Goal: Information Seeking & Learning: Learn about a topic

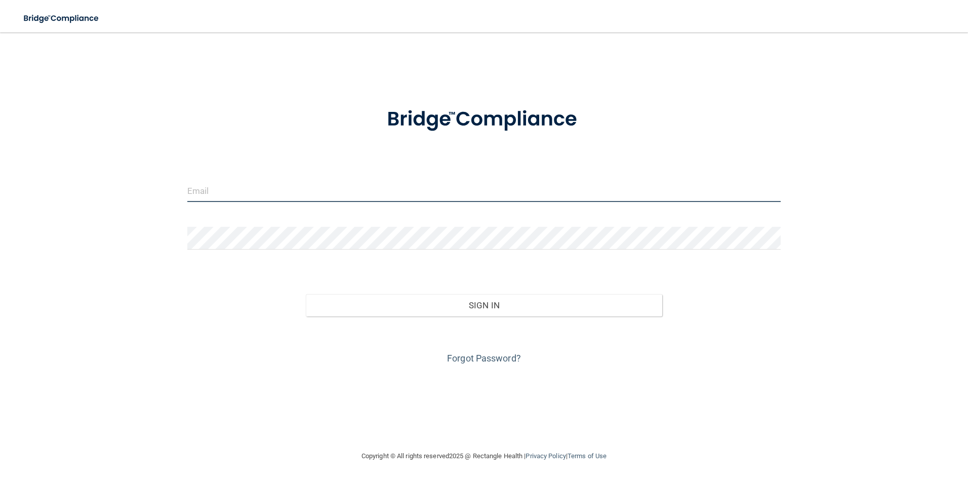
click at [278, 196] on input "email" at bounding box center [484, 190] width 594 height 23
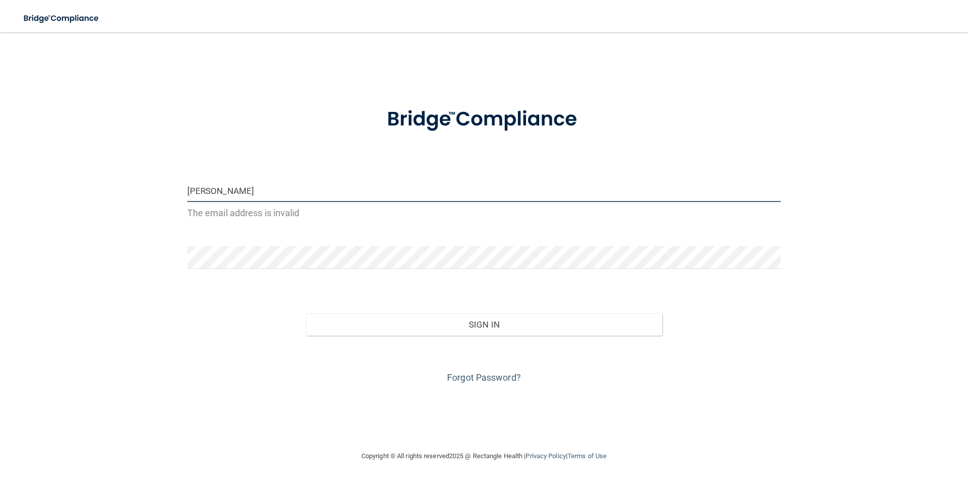
type input "[PERSON_NAME][EMAIL_ADDRESS][DOMAIN_NAME]"
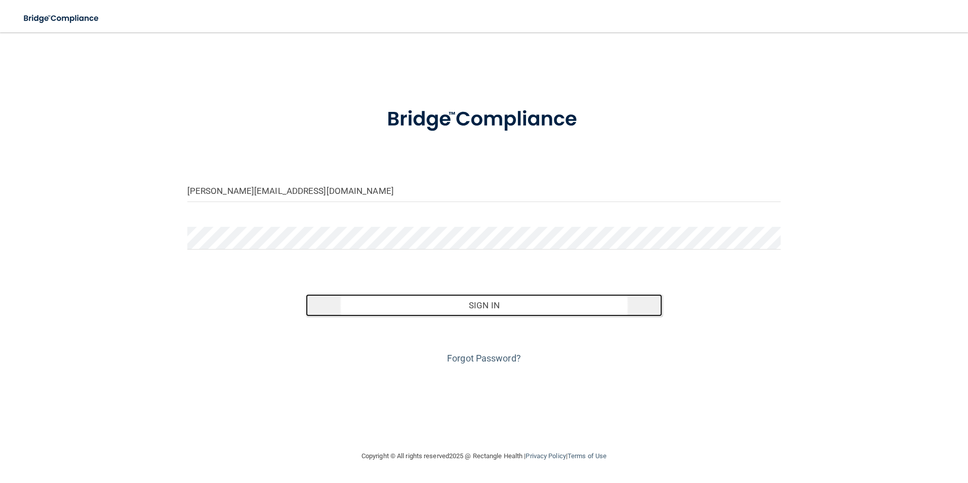
click at [445, 306] on button "Sign In" at bounding box center [484, 305] width 356 height 22
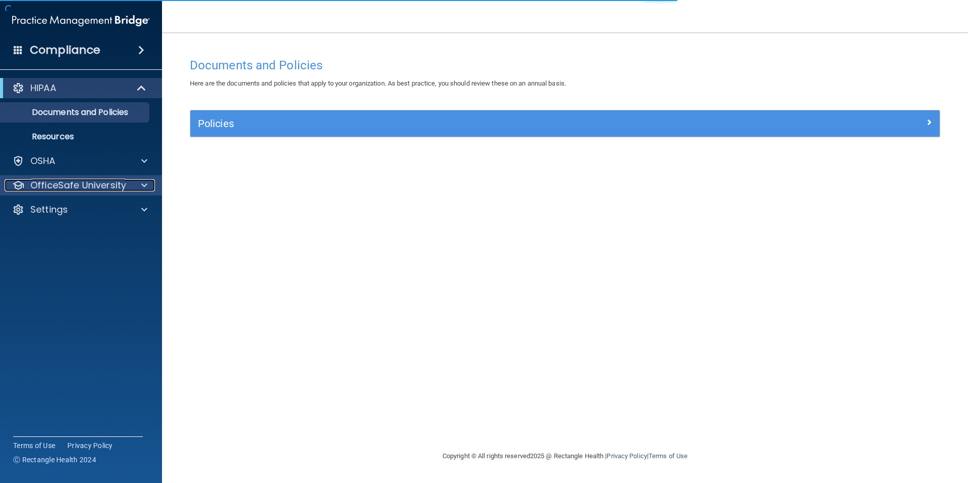
click at [68, 183] on p "OfficeSafe University" at bounding box center [78, 185] width 96 height 12
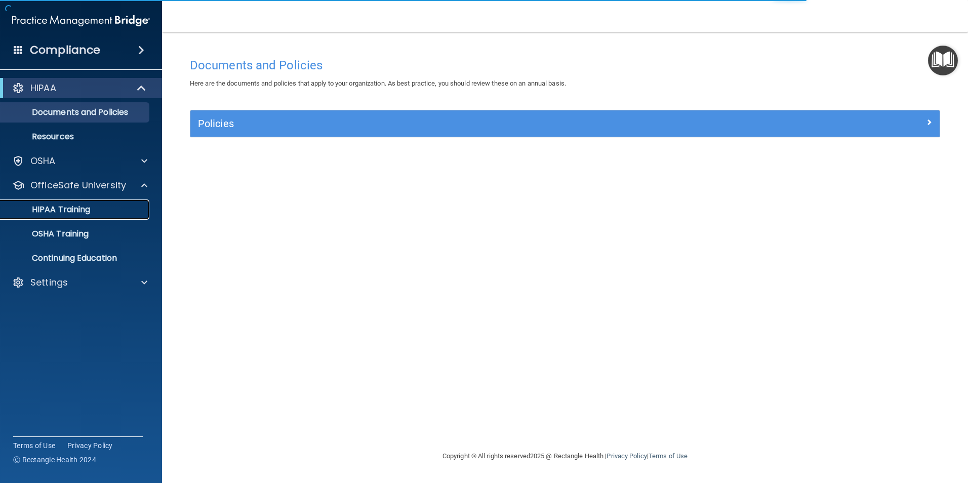
click at [73, 210] on p "HIPAA Training" at bounding box center [49, 210] width 84 height 10
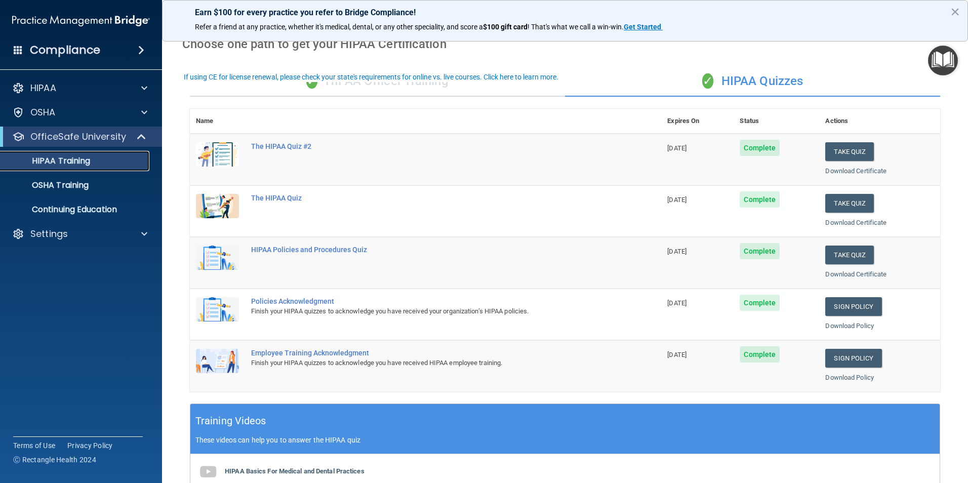
scroll to position [26, 0]
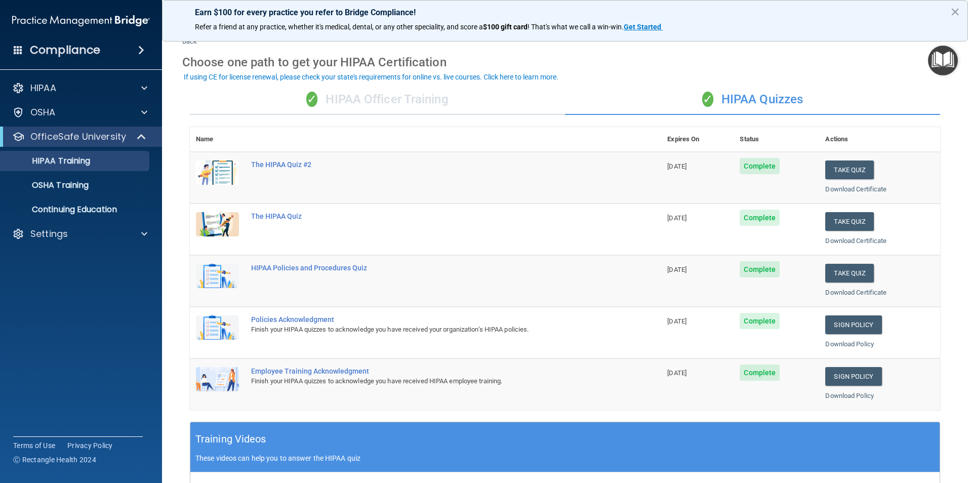
click at [362, 101] on div "✓ HIPAA Officer Training" at bounding box center [377, 100] width 375 height 30
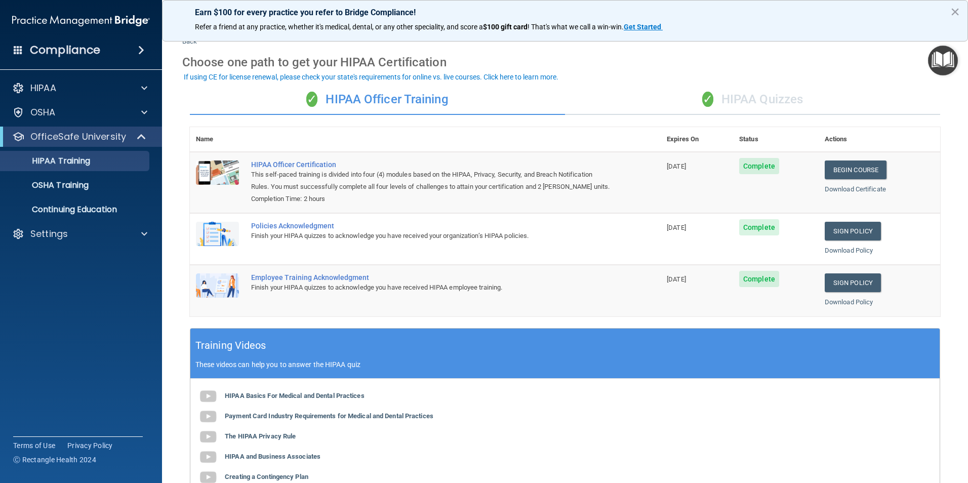
click at [678, 105] on div "✓ HIPAA Quizzes" at bounding box center [752, 100] width 375 height 30
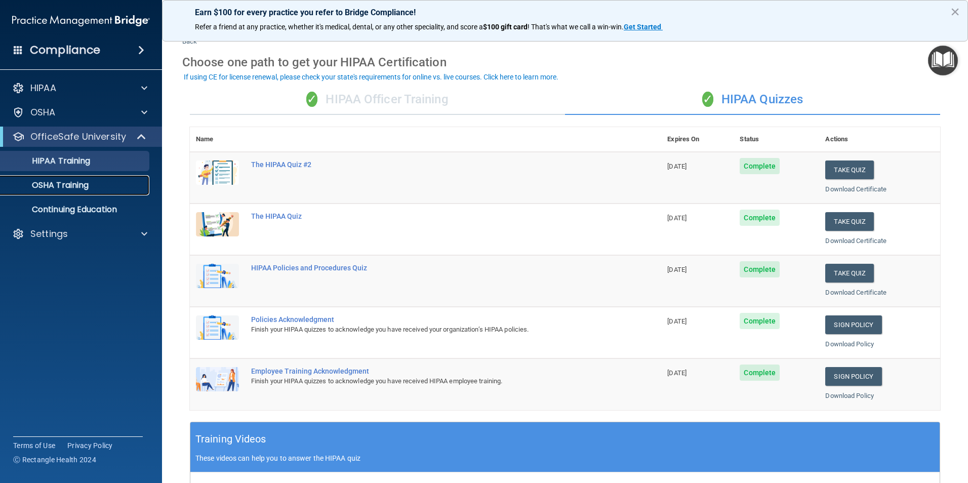
click at [77, 191] on link "OSHA Training" at bounding box center [69, 185] width 159 height 20
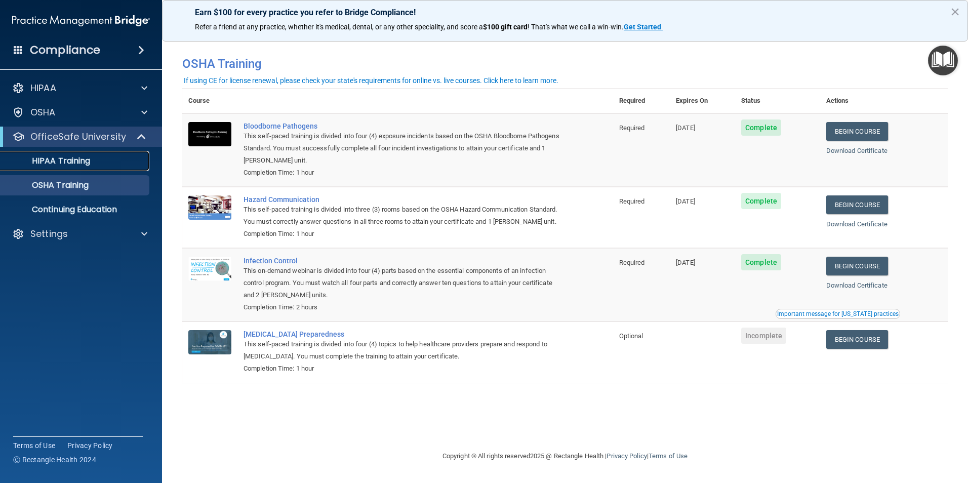
click at [46, 156] on p "HIPAA Training" at bounding box center [49, 161] width 84 height 10
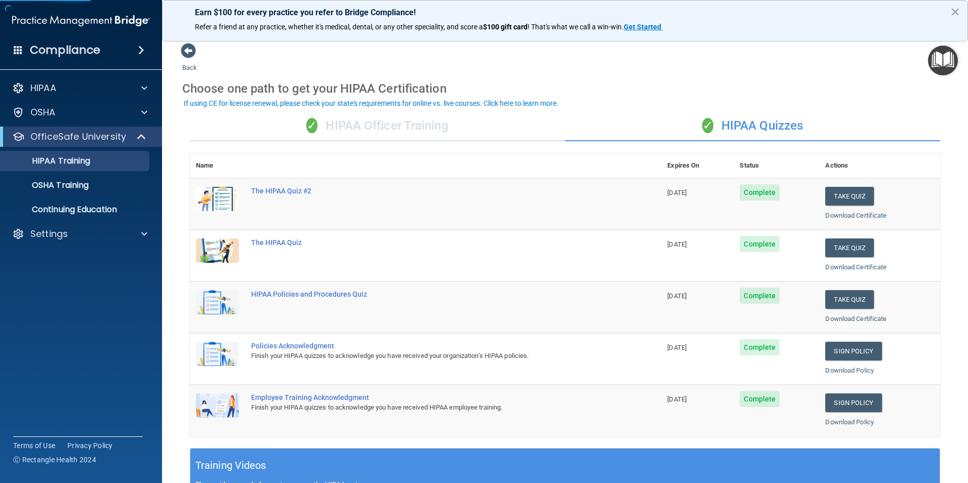
click at [355, 124] on div "✓ HIPAA Officer Training" at bounding box center [377, 126] width 375 height 30
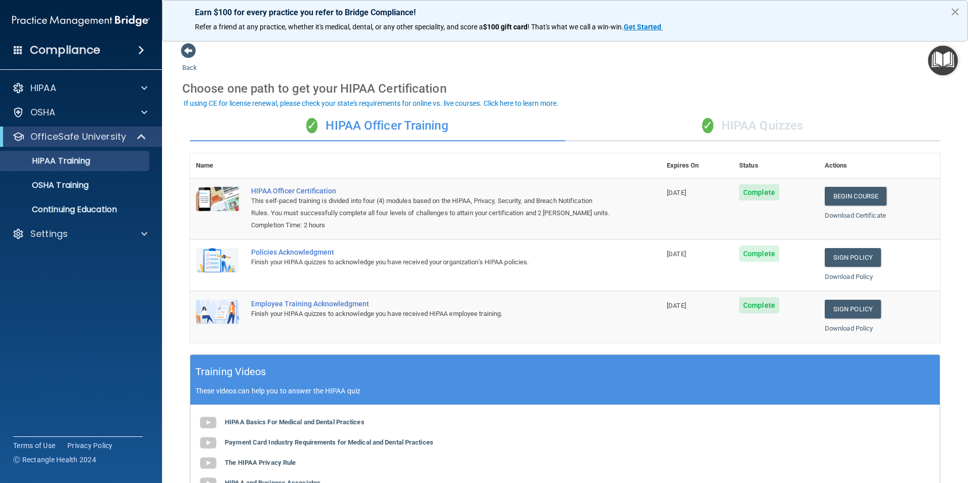
click at [954, 11] on button "×" at bounding box center [955, 12] width 10 height 16
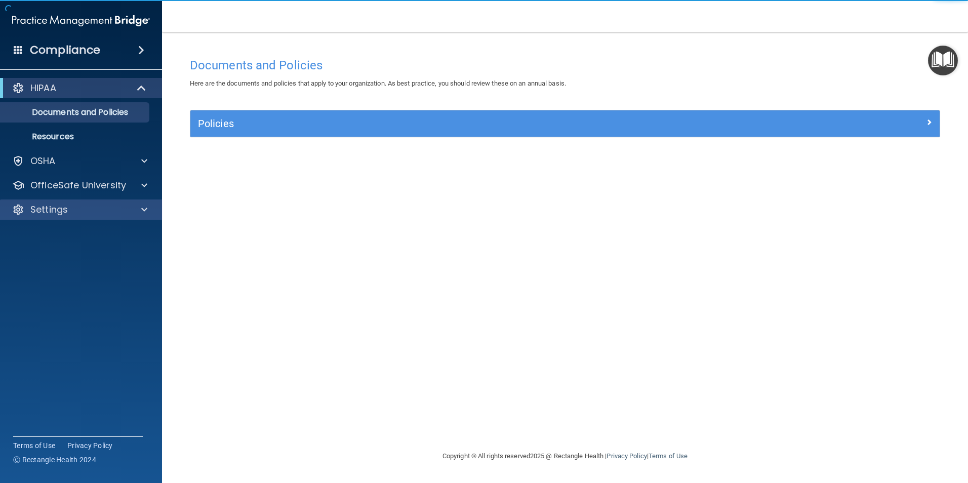
click at [96, 218] on div "Settings" at bounding box center [81, 209] width 162 height 20
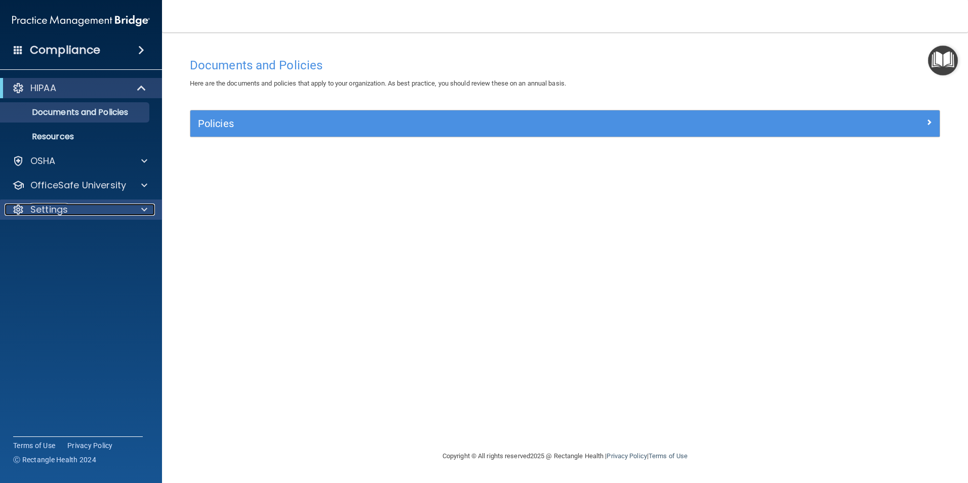
click at [99, 213] on div "Settings" at bounding box center [68, 209] width 126 height 12
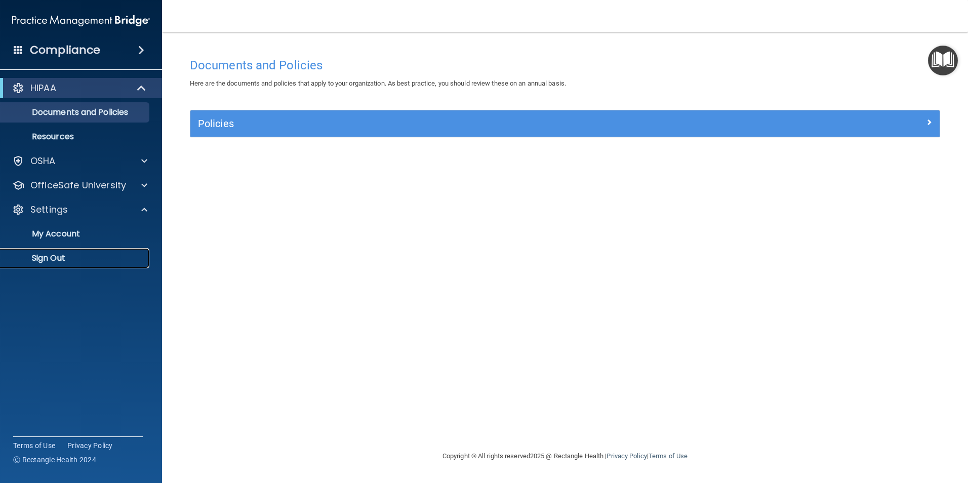
click at [90, 260] on p "Sign Out" at bounding box center [76, 258] width 138 height 10
